Goal: Find contact information: Find contact information

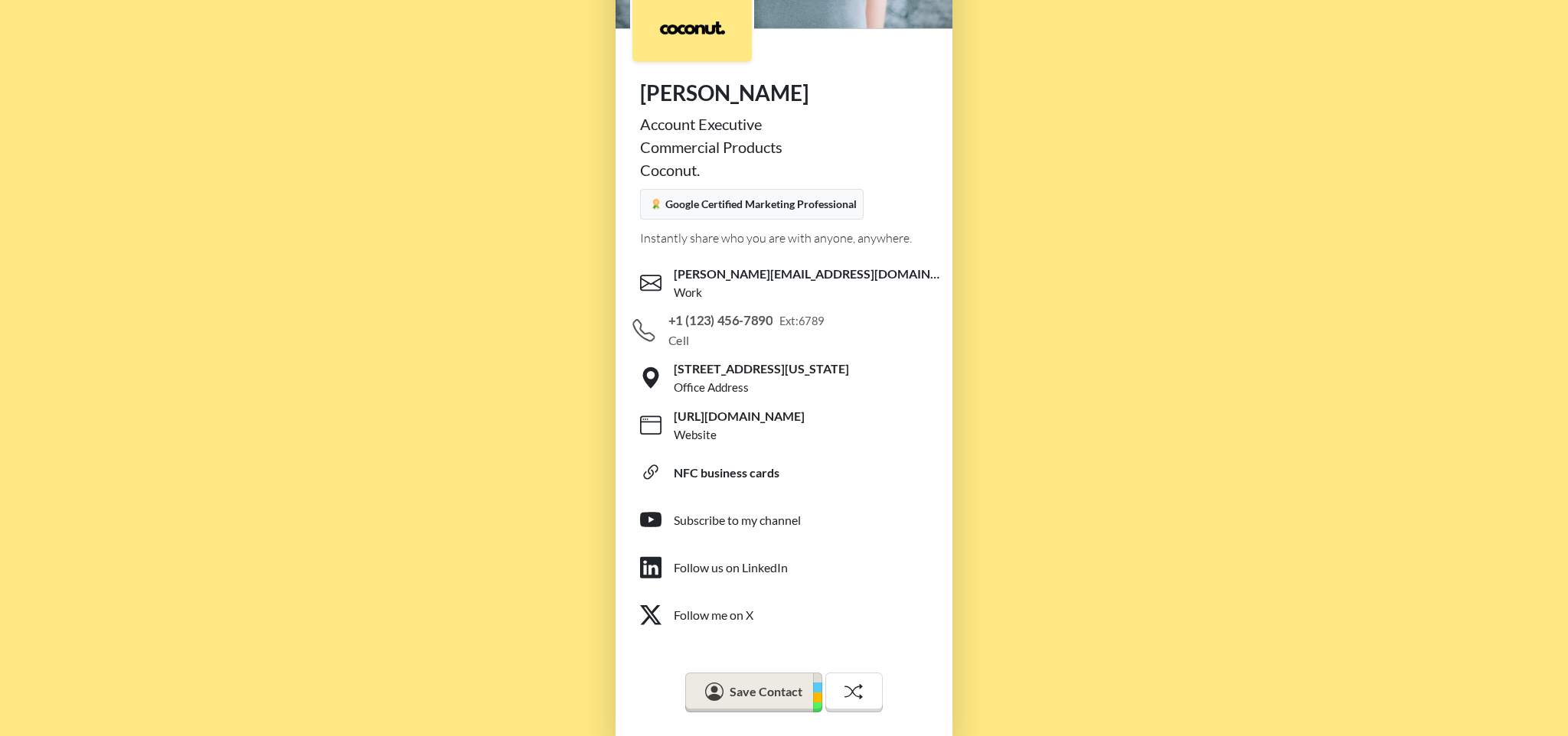
scroll to position [374, 0]
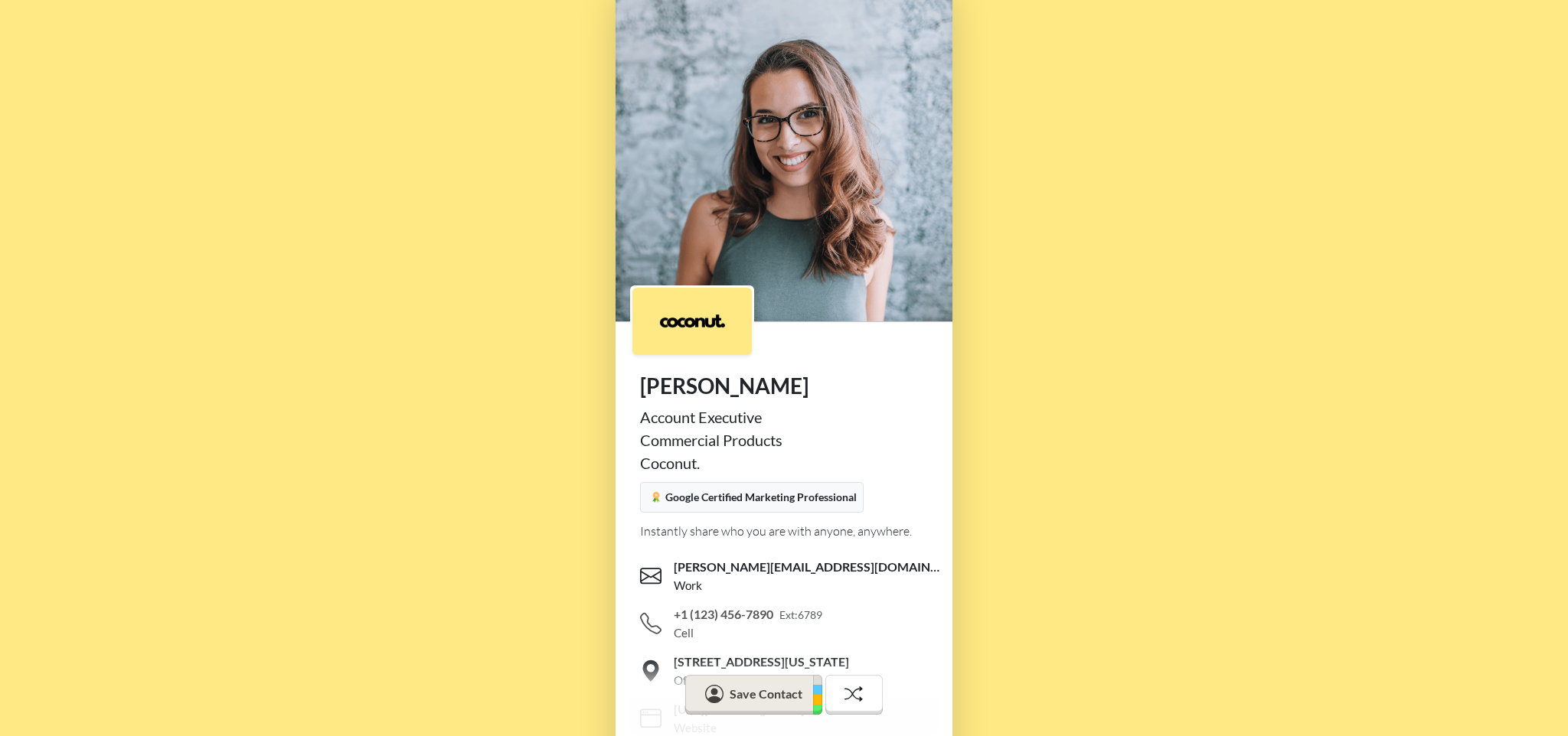
scroll to position [38, 0]
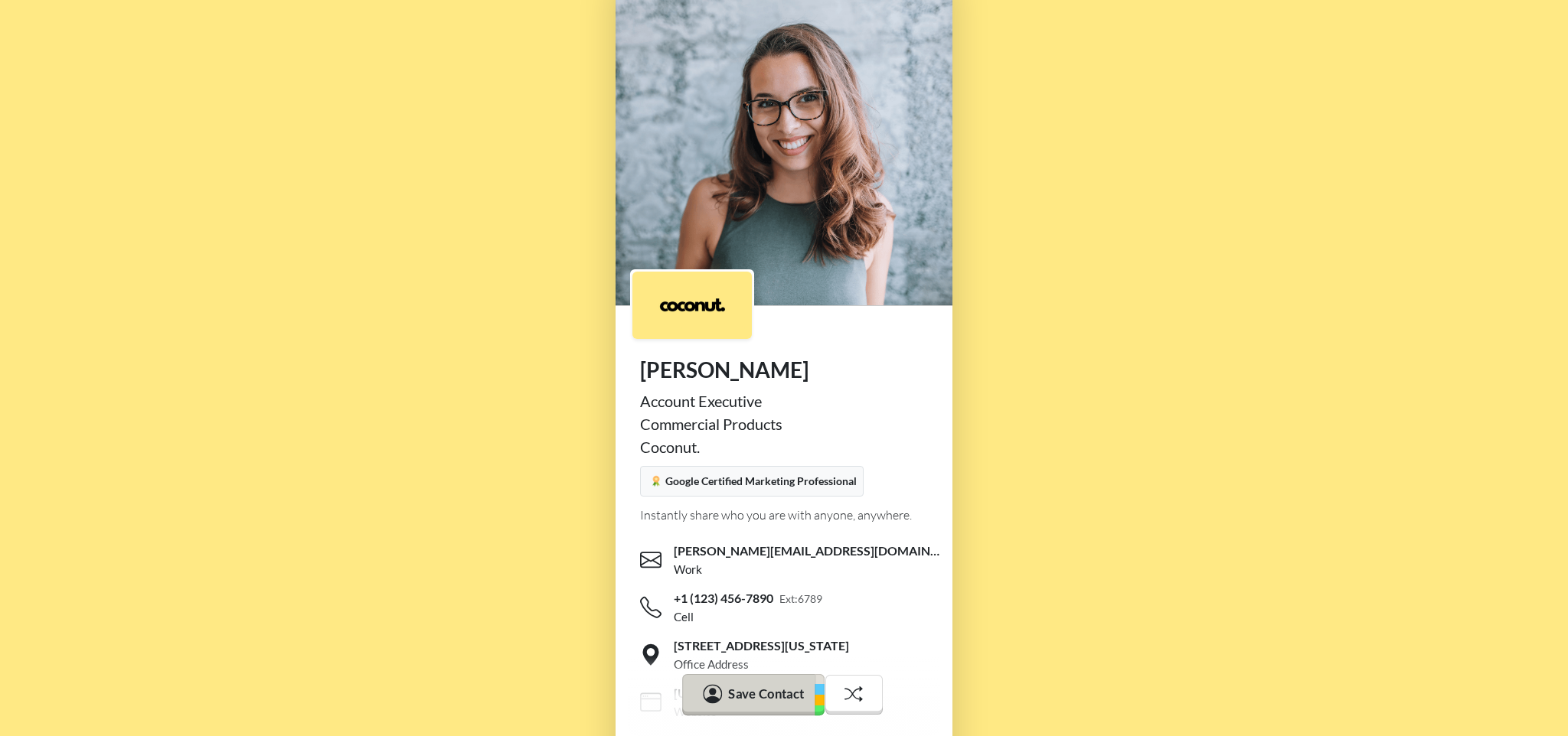
click at [744, 682] on button "Save Contact" at bounding box center [753, 695] width 143 height 42
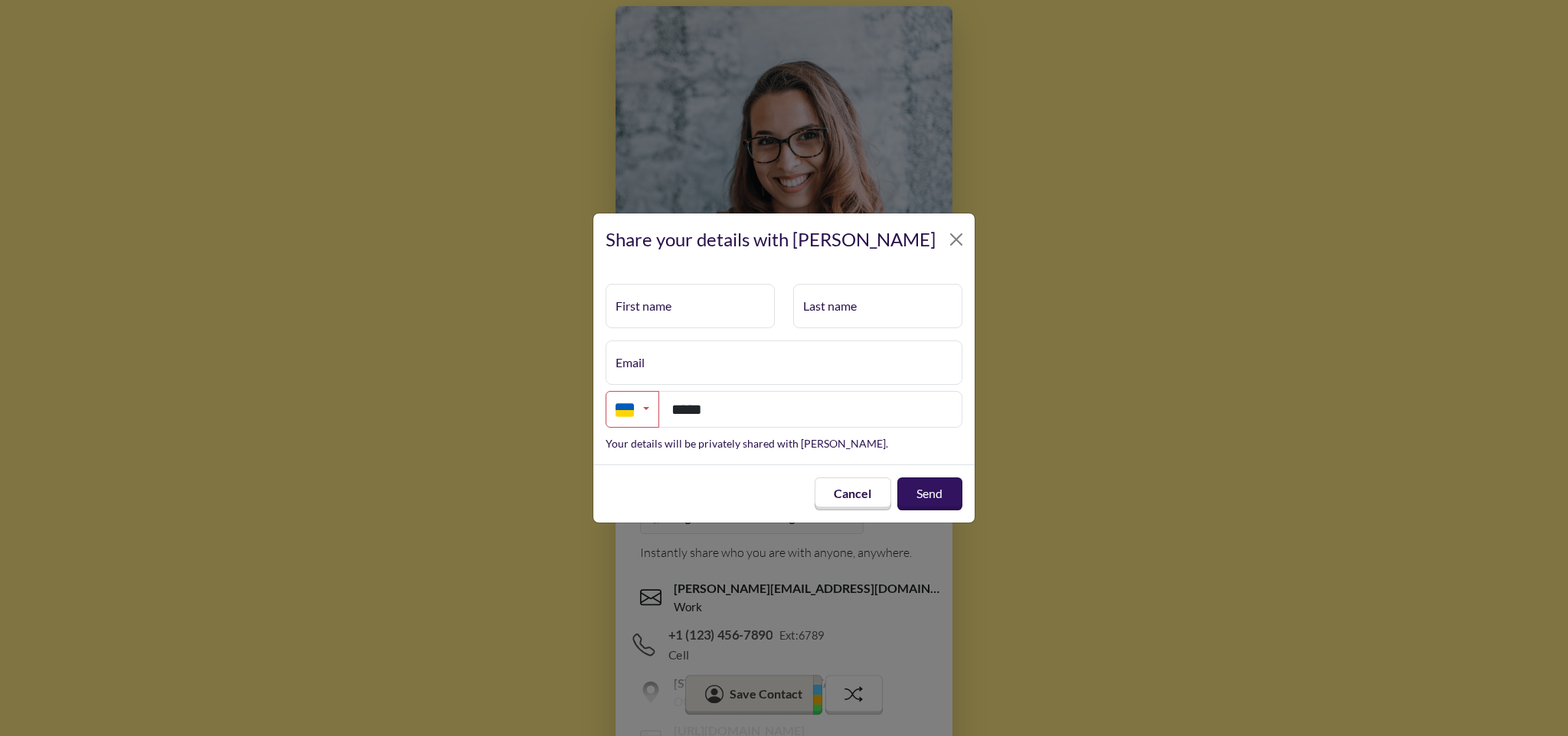
scroll to position [0, 0]
click at [968, 229] on div "Share your details with [PERSON_NAME]" at bounding box center [784, 240] width 381 height 52
click at [964, 237] on button "Close" at bounding box center [956, 240] width 25 height 25
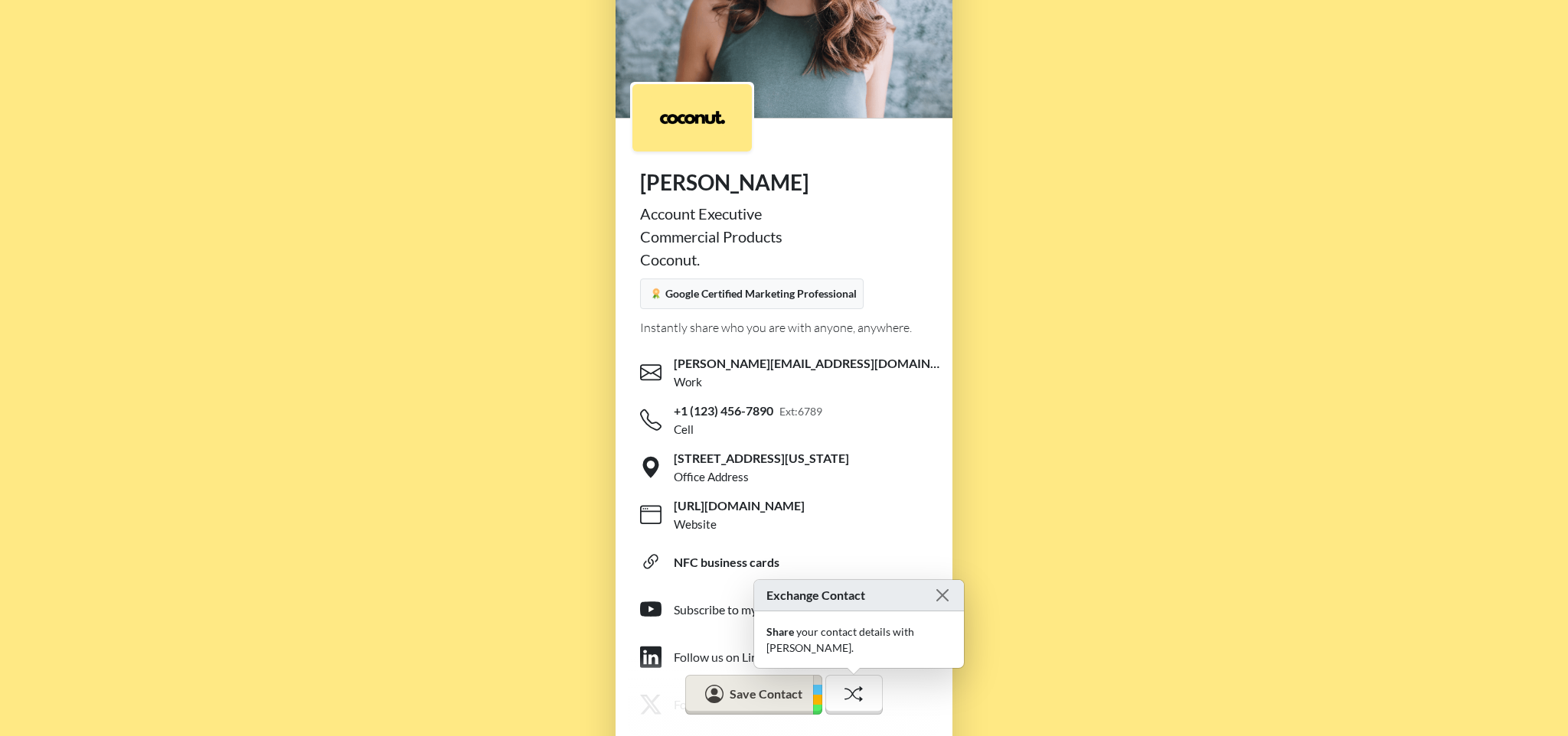
scroll to position [256, 0]
